Goal: Task Accomplishment & Management: Manage account settings

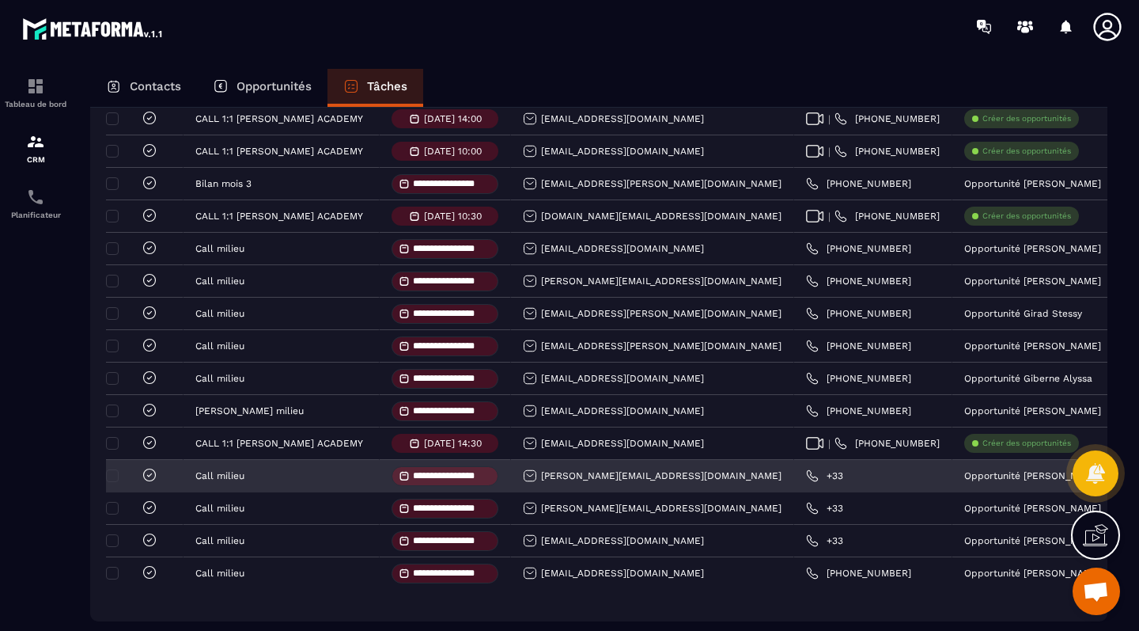
scroll to position [410, 0]
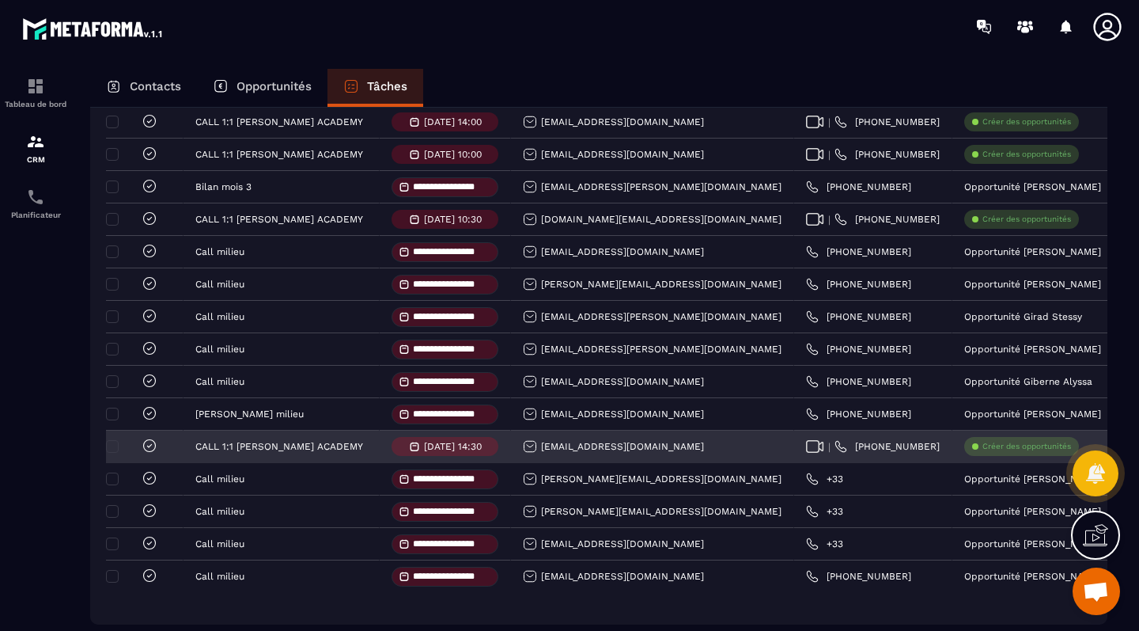
click at [149, 448] on icon at bounding box center [150, 446] width 16 height 16
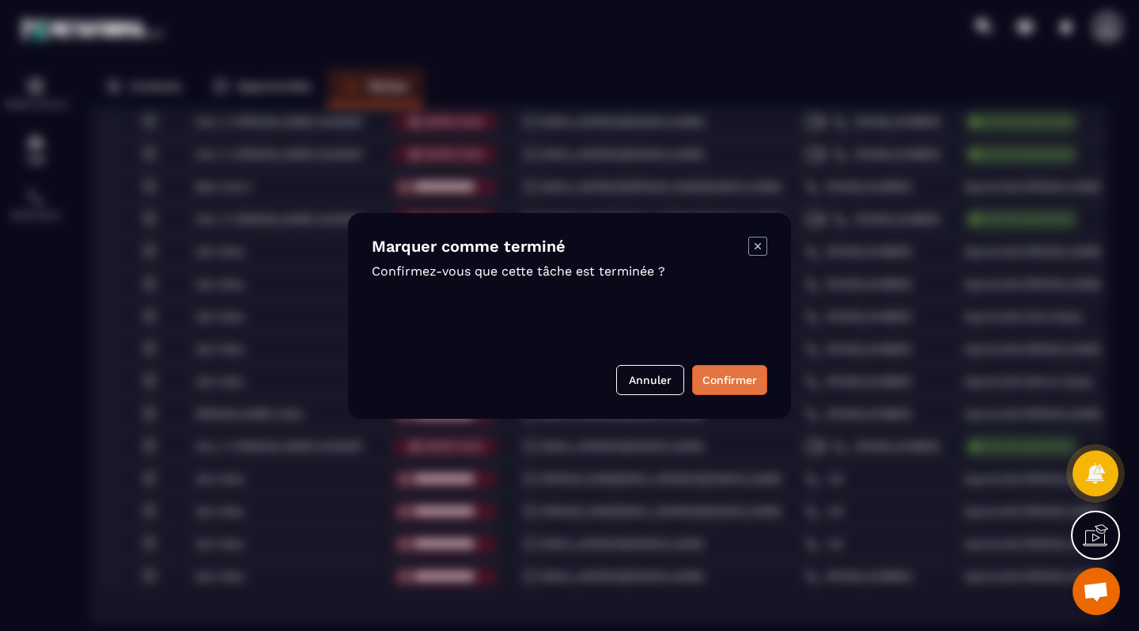
click at [715, 382] on button "Confirmer" at bounding box center [729, 380] width 75 height 30
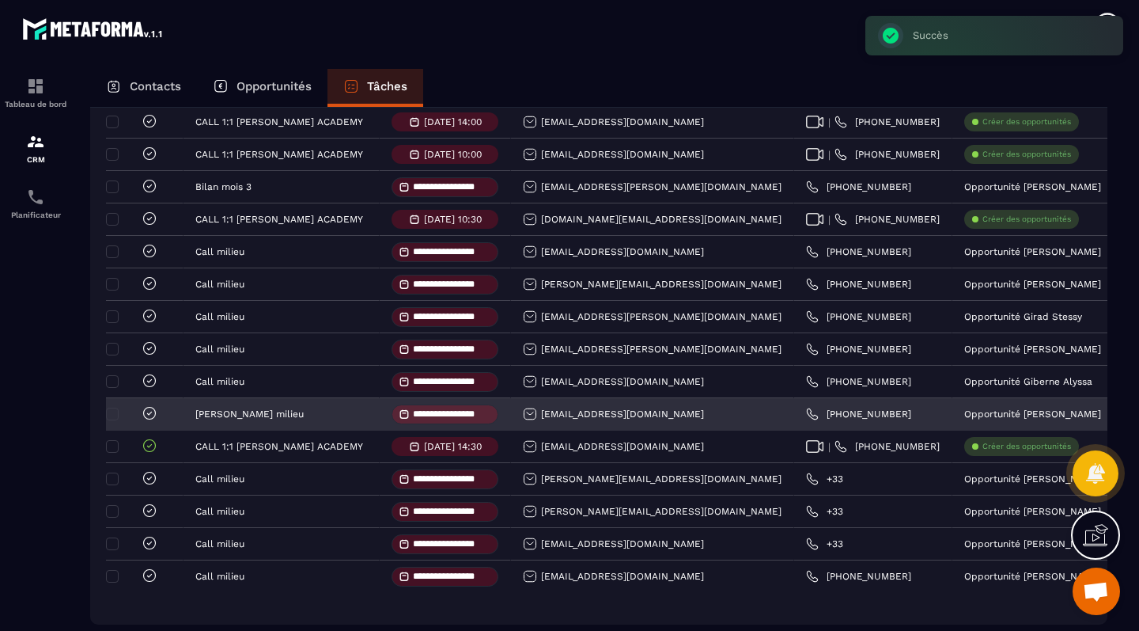
click at [147, 415] on icon at bounding box center [150, 413] width 16 height 16
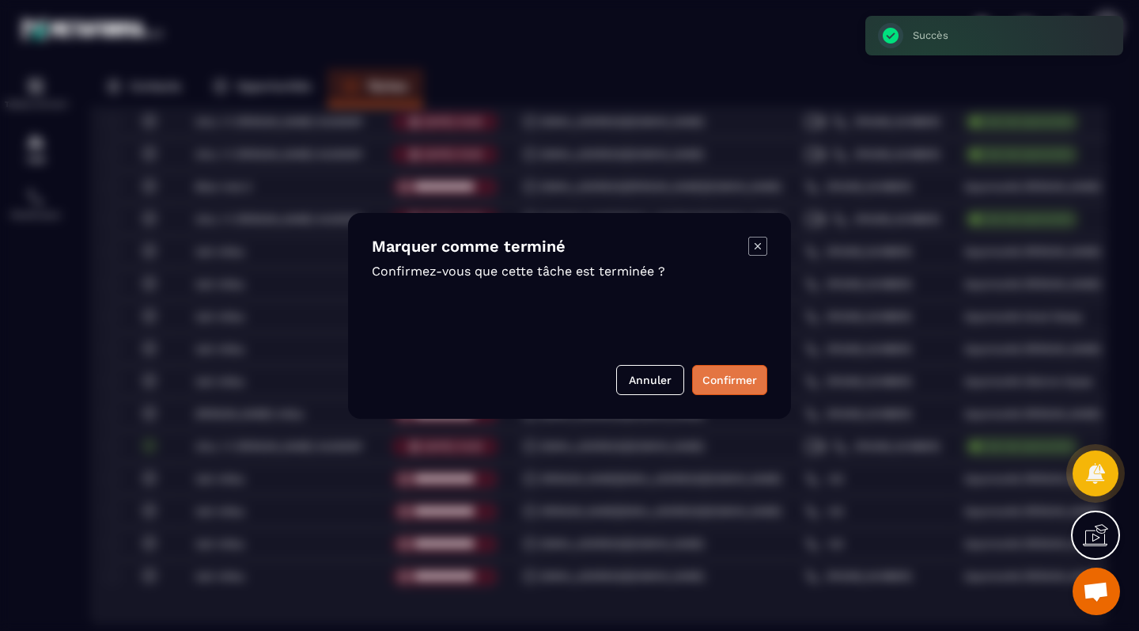
click at [711, 374] on button "Confirmer" at bounding box center [729, 380] width 75 height 30
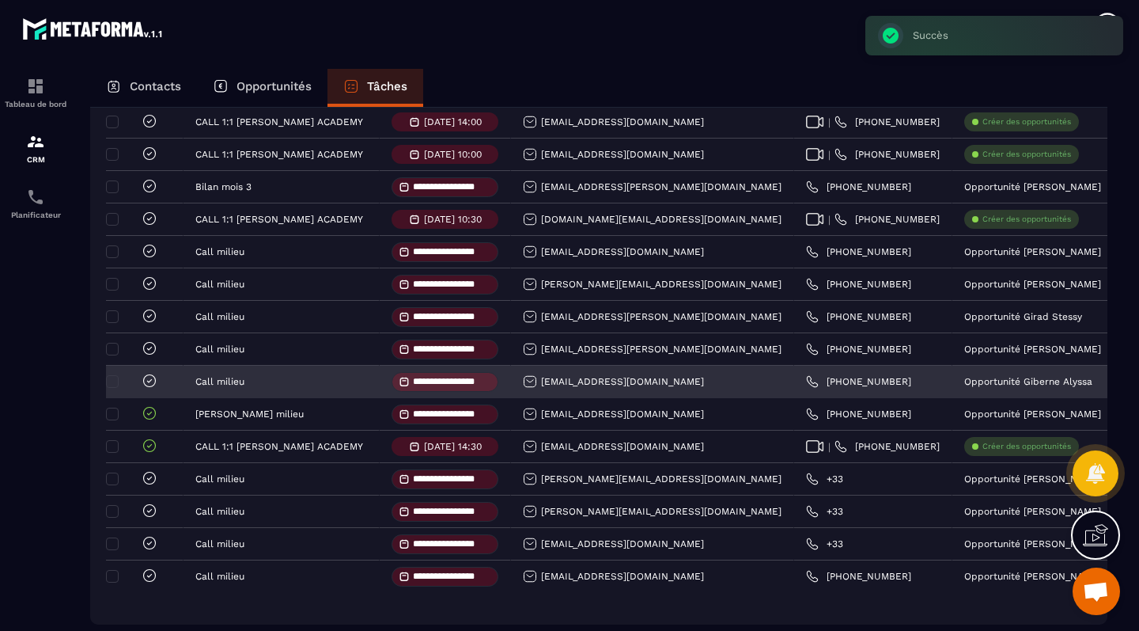
click at [150, 386] on icon at bounding box center [150, 381] width 16 height 16
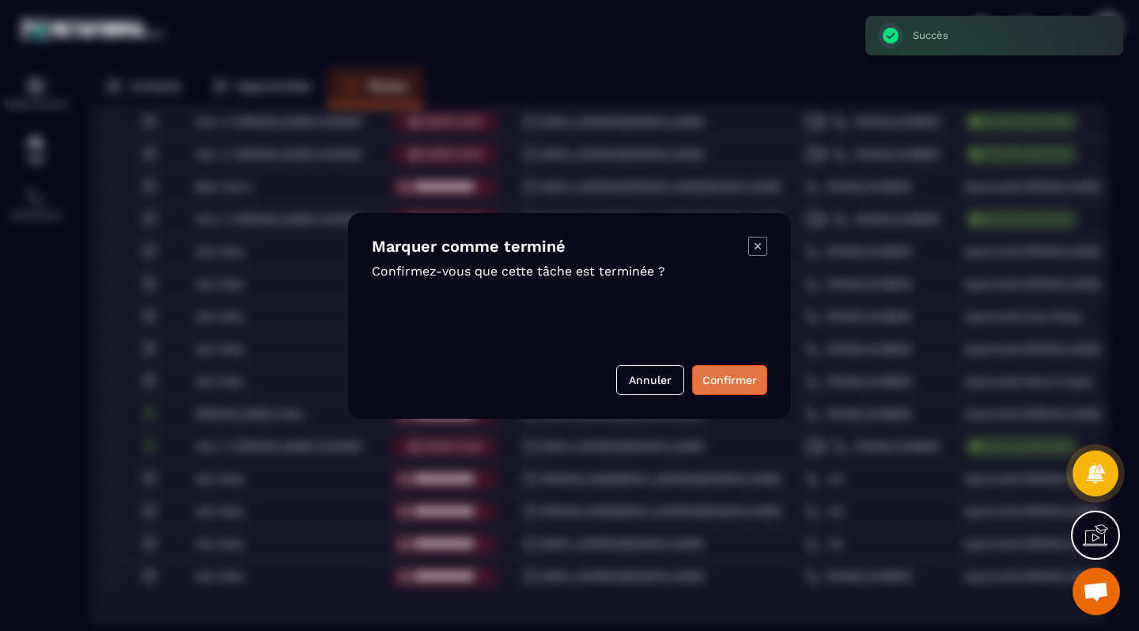
click at [729, 376] on button "Confirmer" at bounding box center [729, 380] width 75 height 30
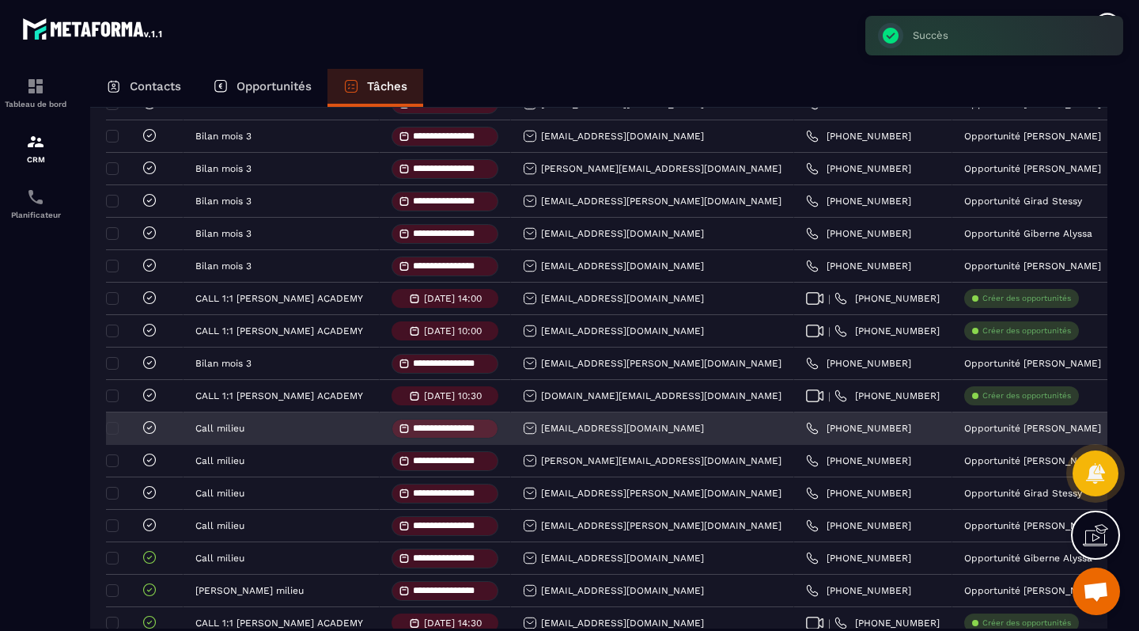
scroll to position [233, 0]
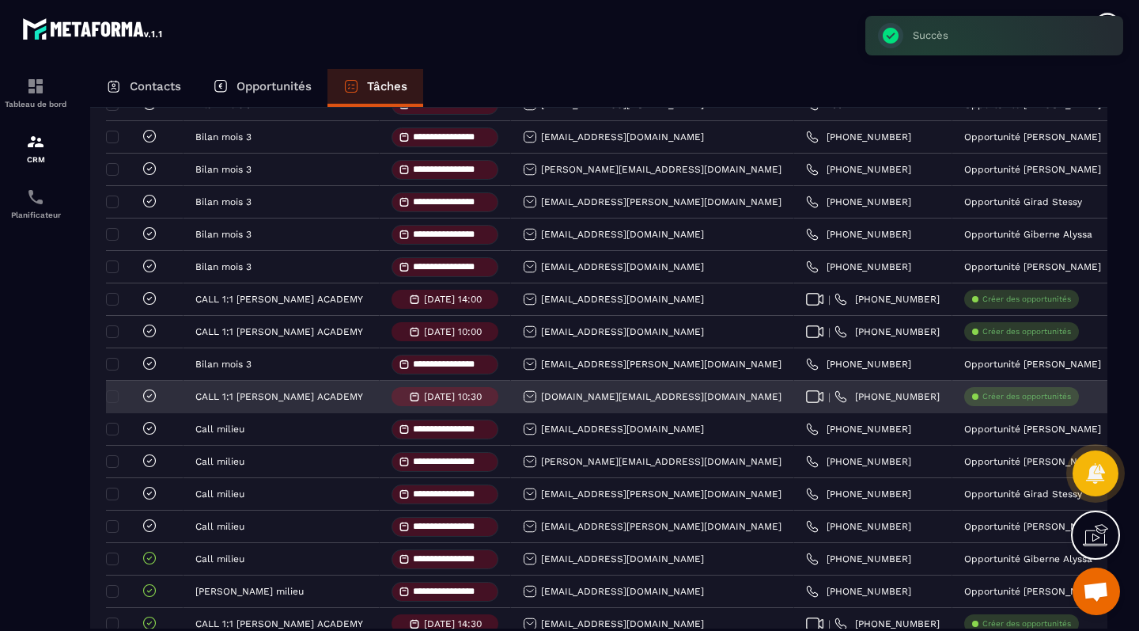
click at [152, 401] on icon at bounding box center [150, 396] width 16 height 16
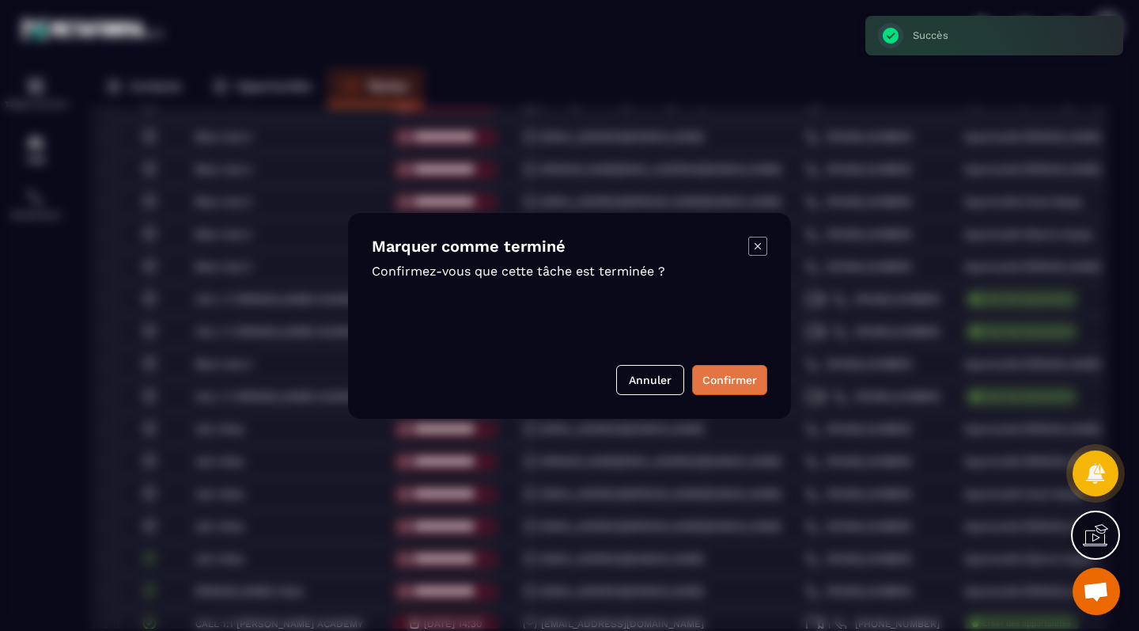
click at [748, 387] on button "Confirmer" at bounding box center [729, 380] width 75 height 30
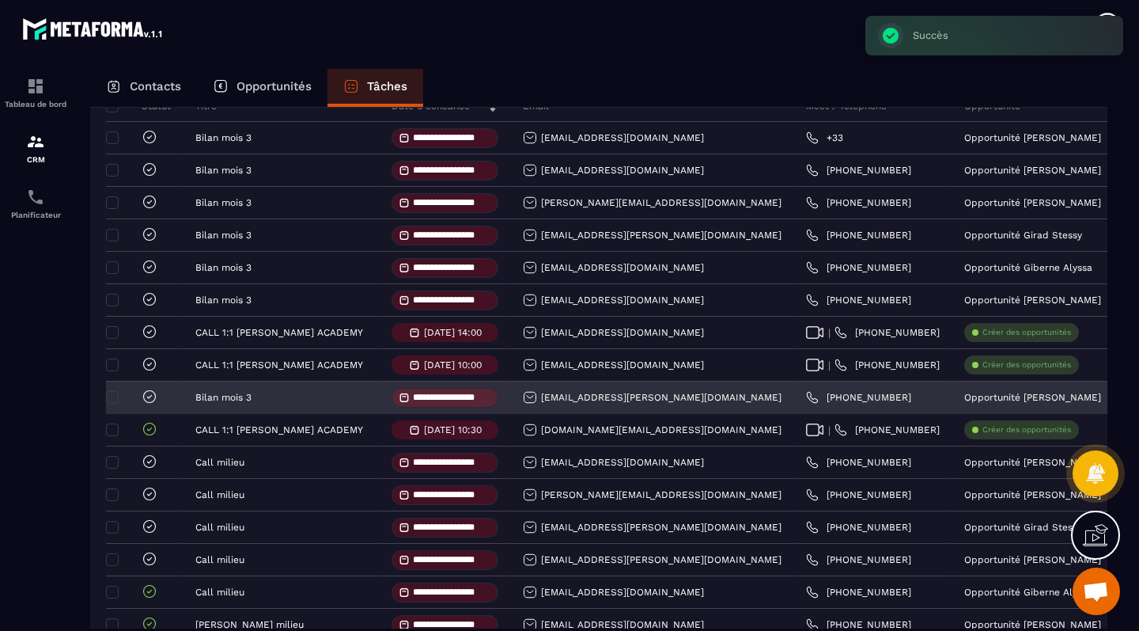
scroll to position [192, 0]
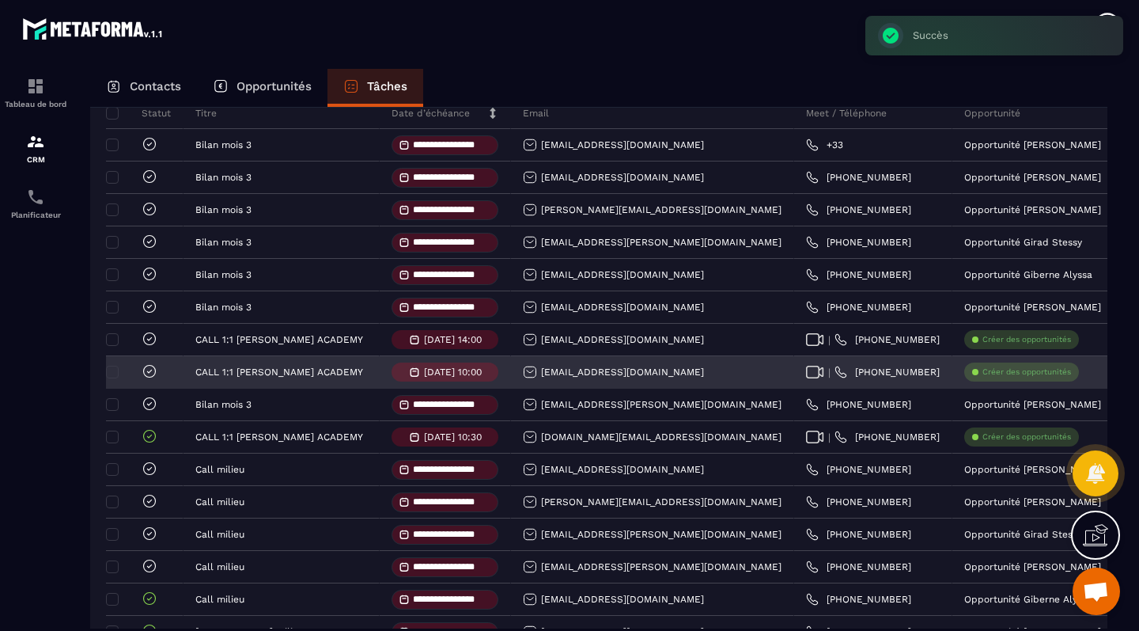
click at [149, 373] on icon at bounding box center [149, 371] width 5 height 3
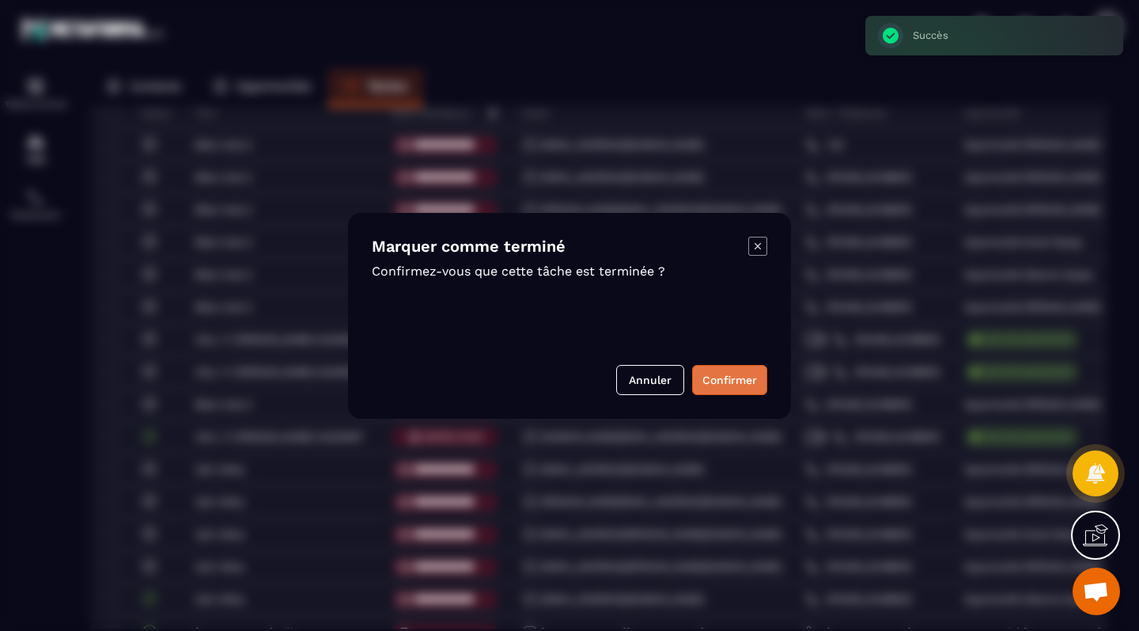
click at [731, 384] on button "Confirmer" at bounding box center [729, 380] width 75 height 30
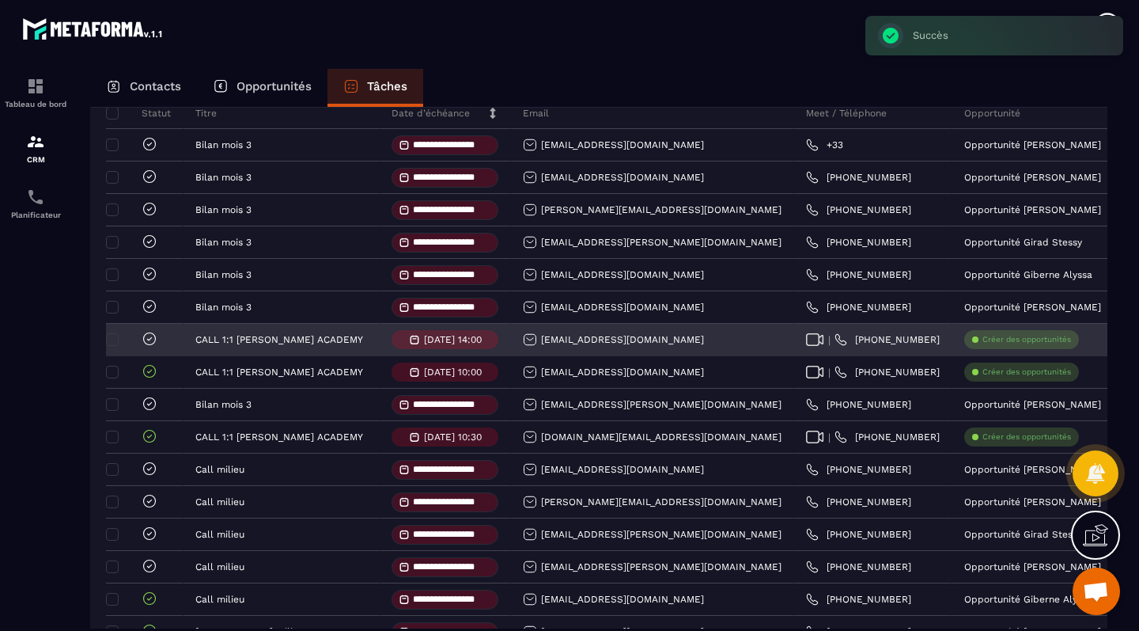
click at [146, 346] on icon at bounding box center [150, 339] width 16 height 16
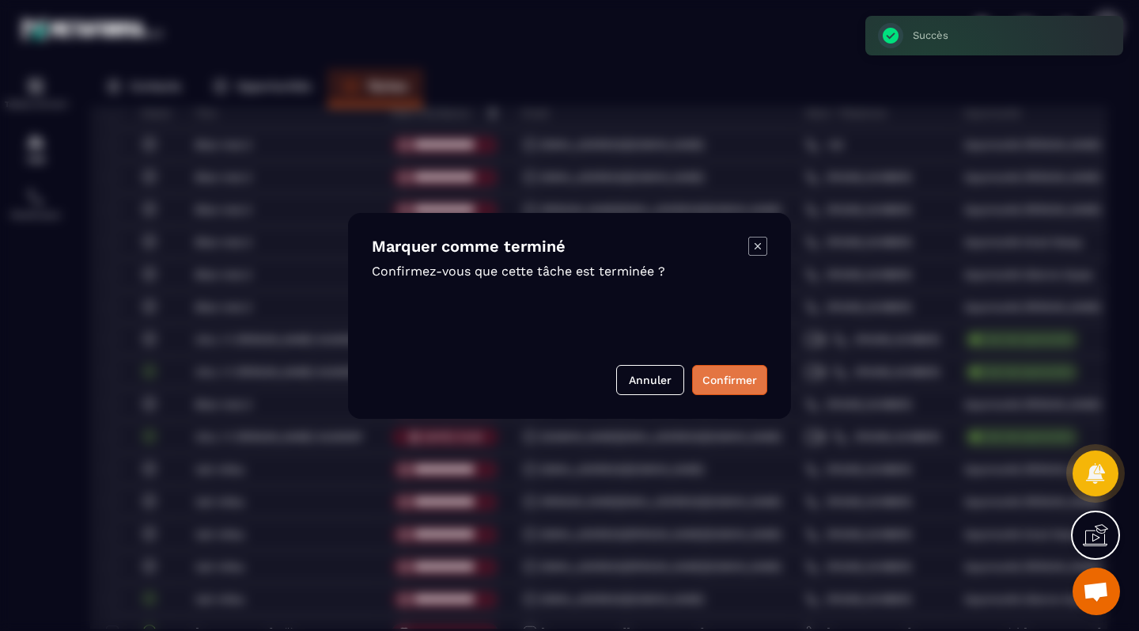
click at [739, 377] on button "Confirmer" at bounding box center [729, 380] width 75 height 30
